Goal: Find specific page/section: Find specific page/section

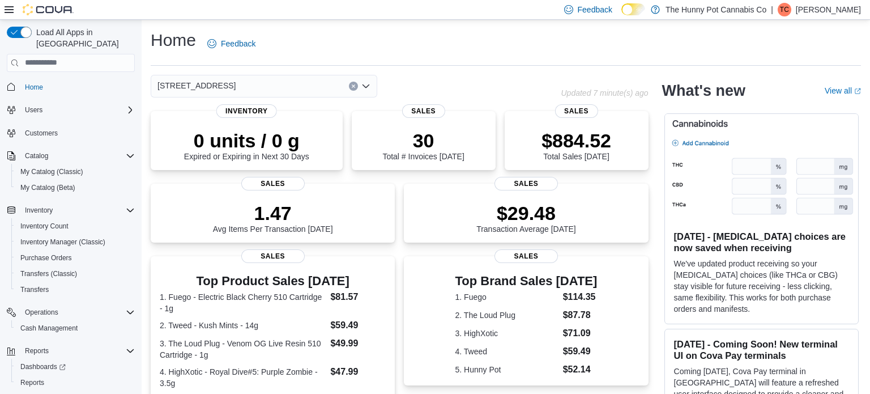
click at [353, 84] on icon "Clear input" at bounding box center [353, 86] width 5 height 5
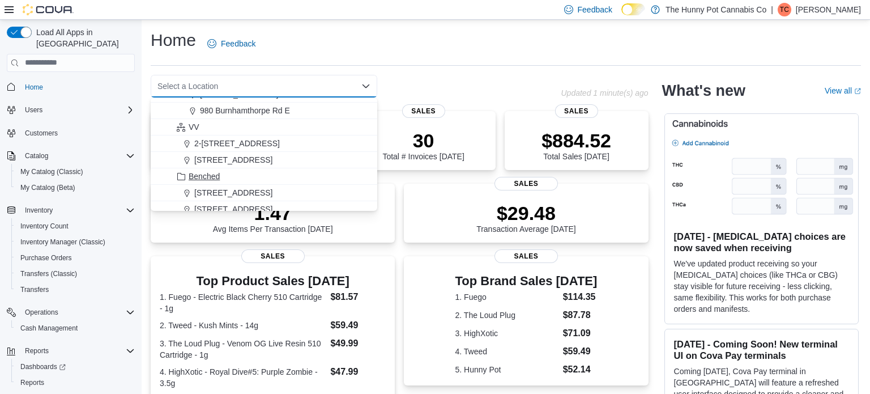
scroll to position [668, 0]
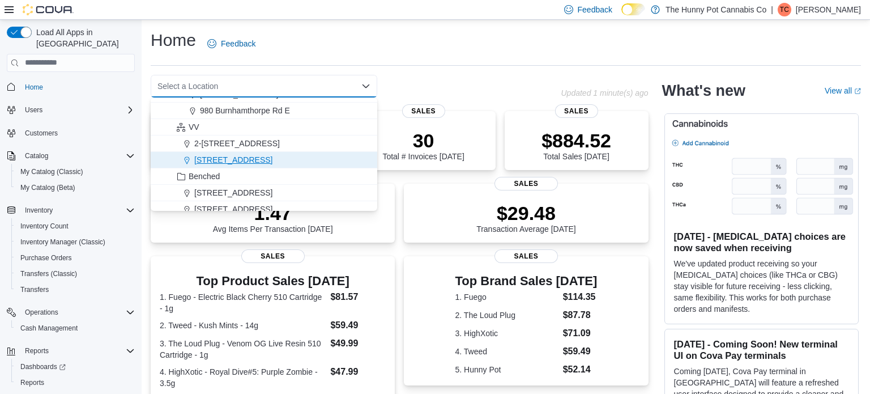
click at [250, 157] on span "[STREET_ADDRESS]" at bounding box center [233, 159] width 78 height 11
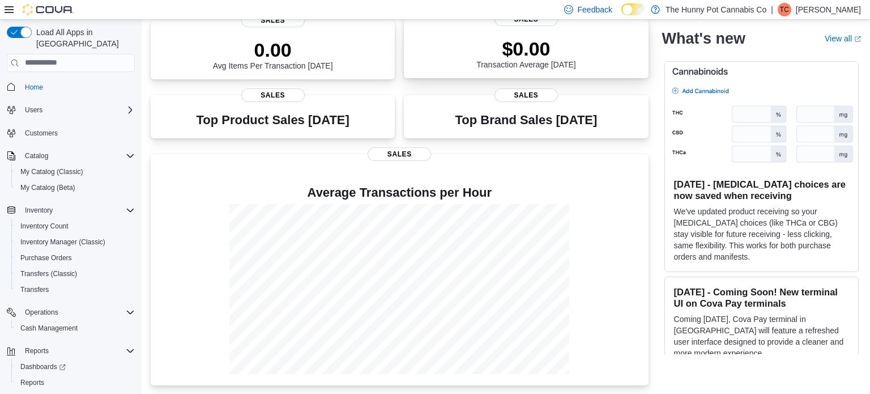
scroll to position [0, 0]
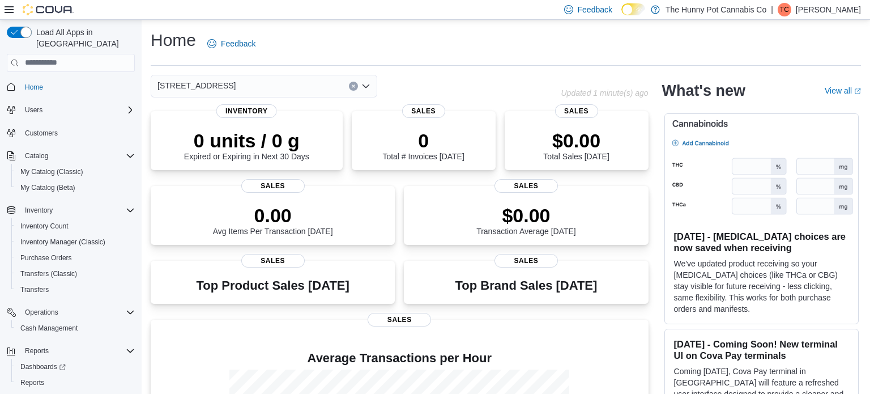
click at [354, 86] on icon "Clear input" at bounding box center [353, 86] width 5 height 5
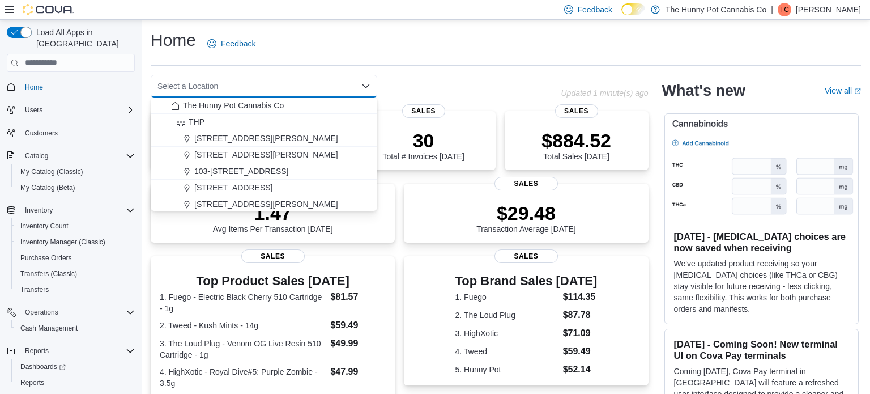
click at [473, 81] on div "Select a Location Combo box. Selected. Combo box input. Select a Location. Type…" at bounding box center [356, 86] width 410 height 23
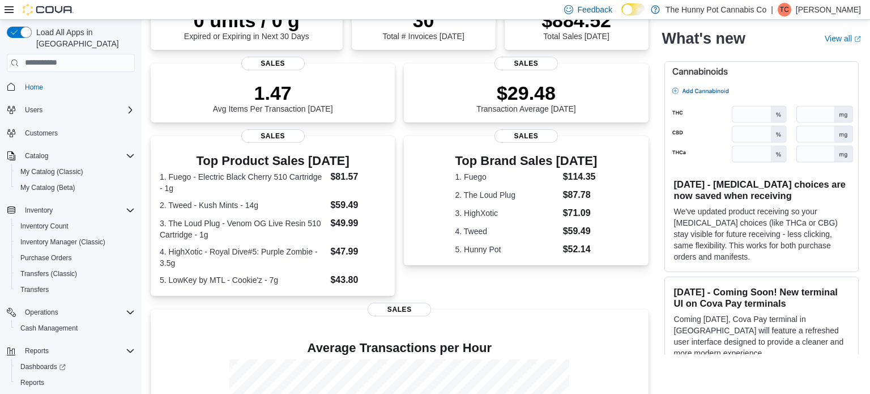
scroll to position [274, 0]
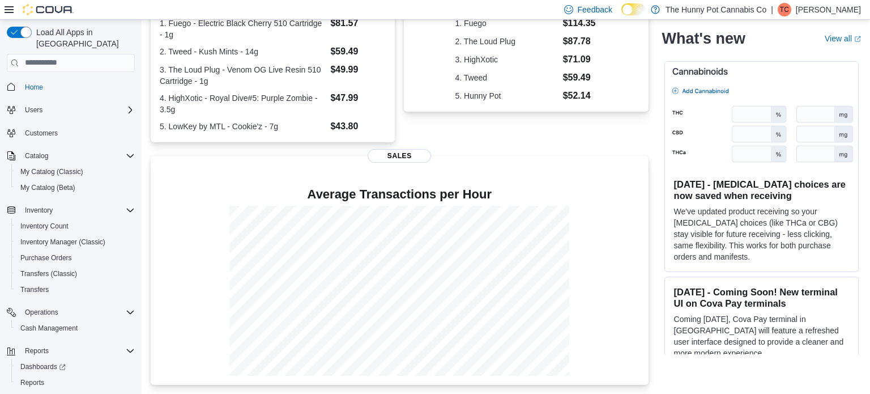
click at [620, 131] on div "Top Brand Sales [DATE] 1. Fuego $114.35 2. The Loud Plug $87.78 3. HighXotic $7…" at bounding box center [526, 62] width 244 height 160
